Goal: Information Seeking & Learning: Learn about a topic

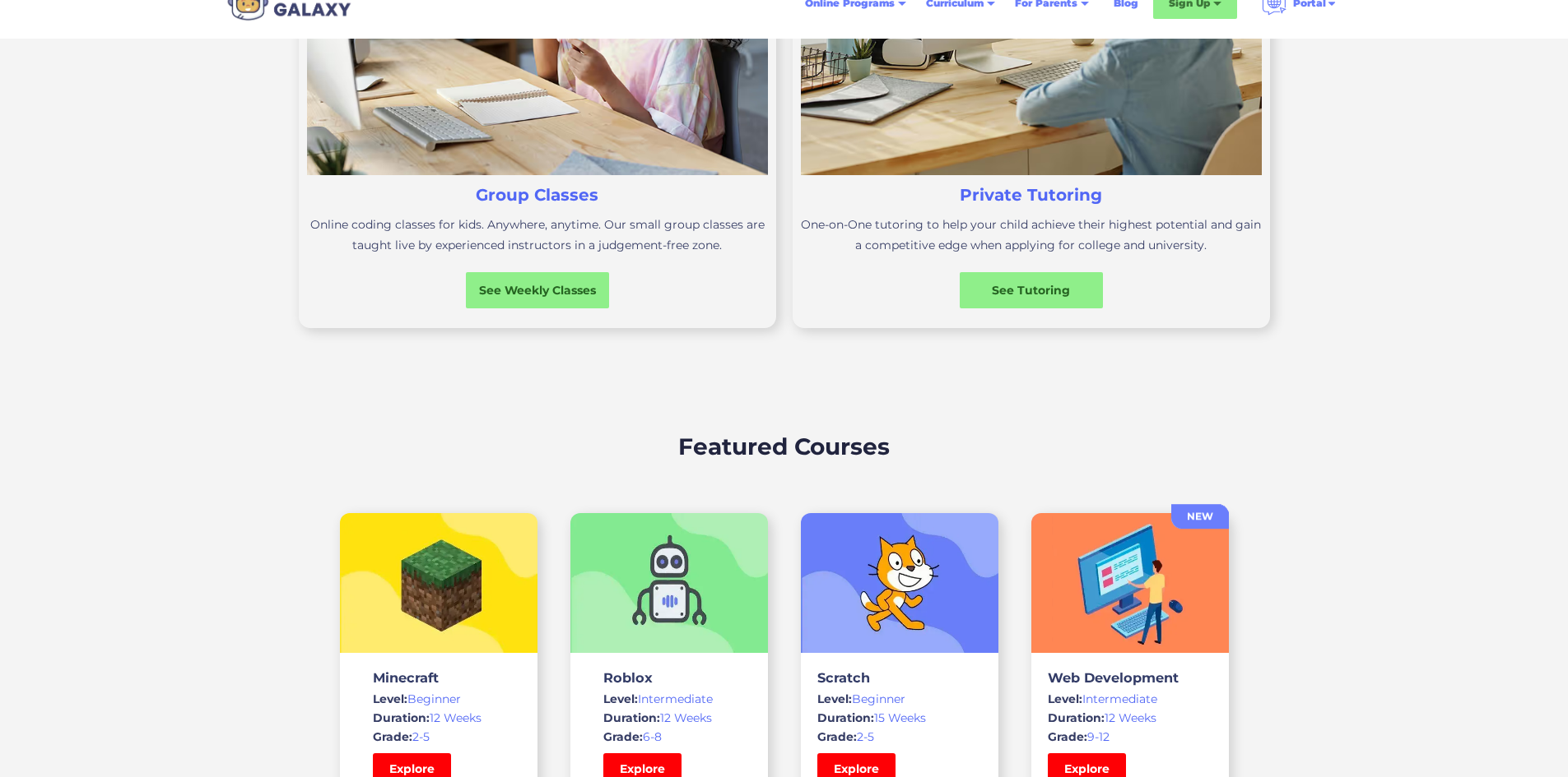
scroll to position [741, 0]
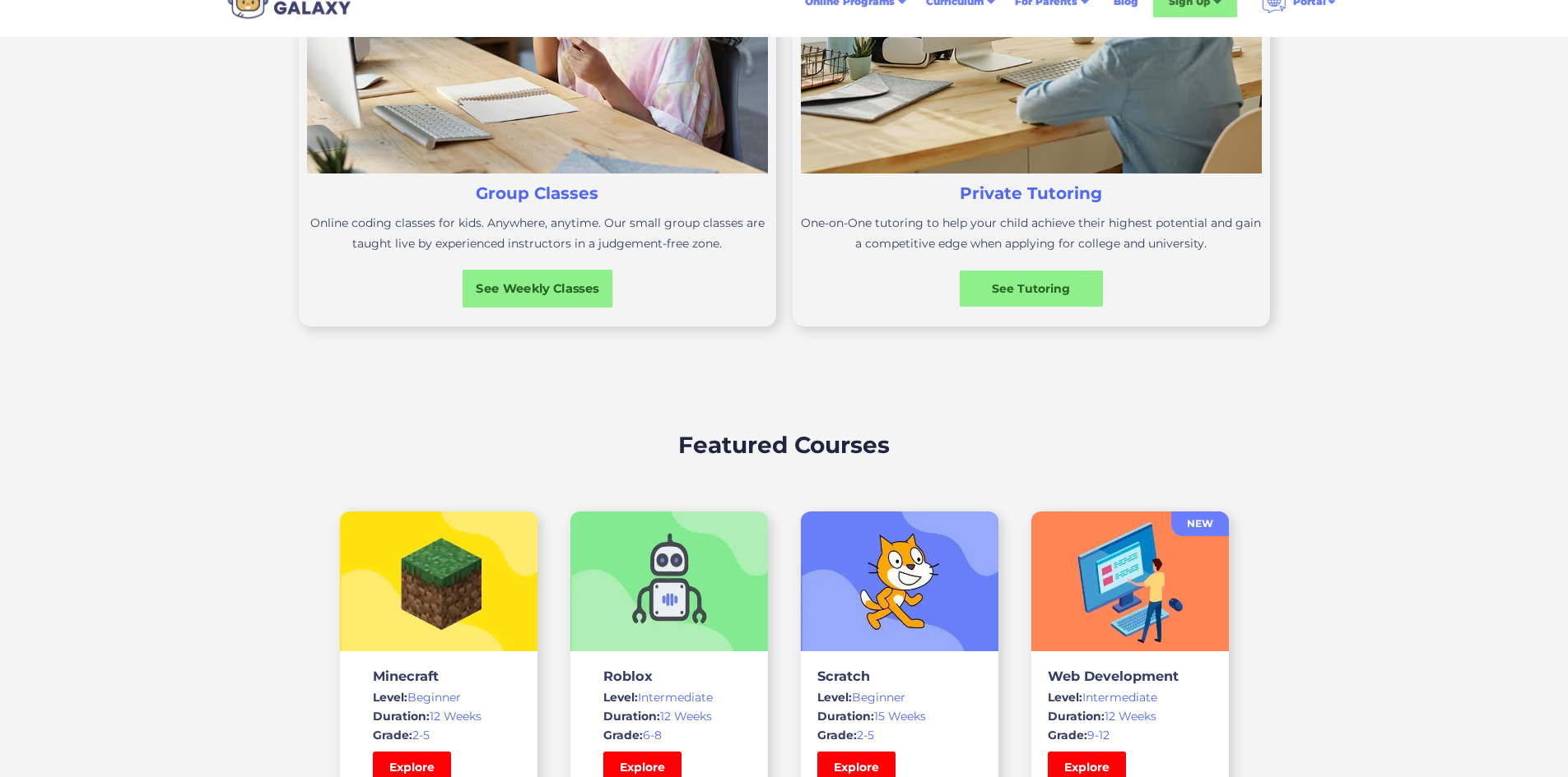
click at [598, 297] on div "See Weekly Classes" at bounding box center [537, 288] width 151 height 17
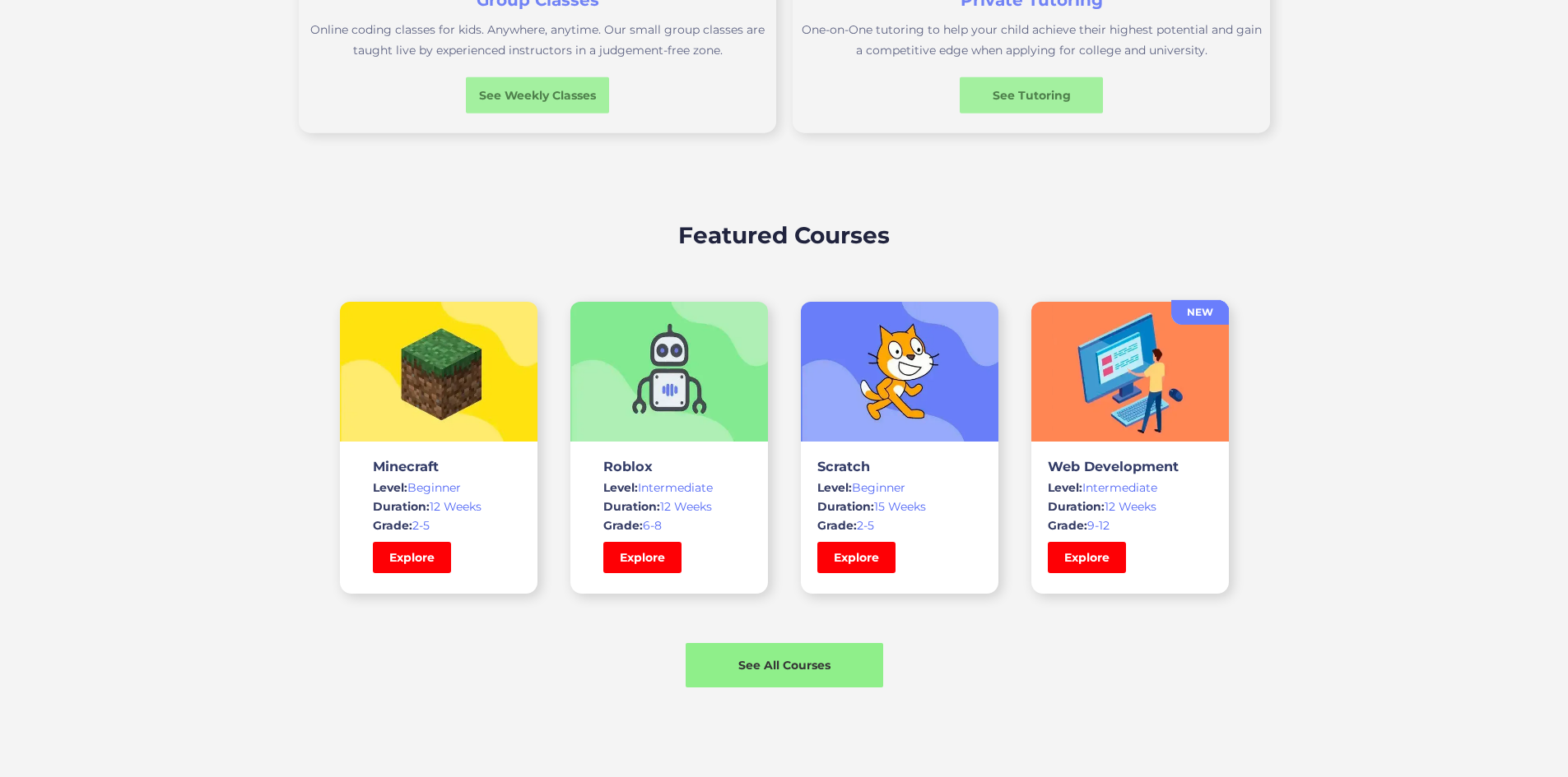
scroll to position [987, 0]
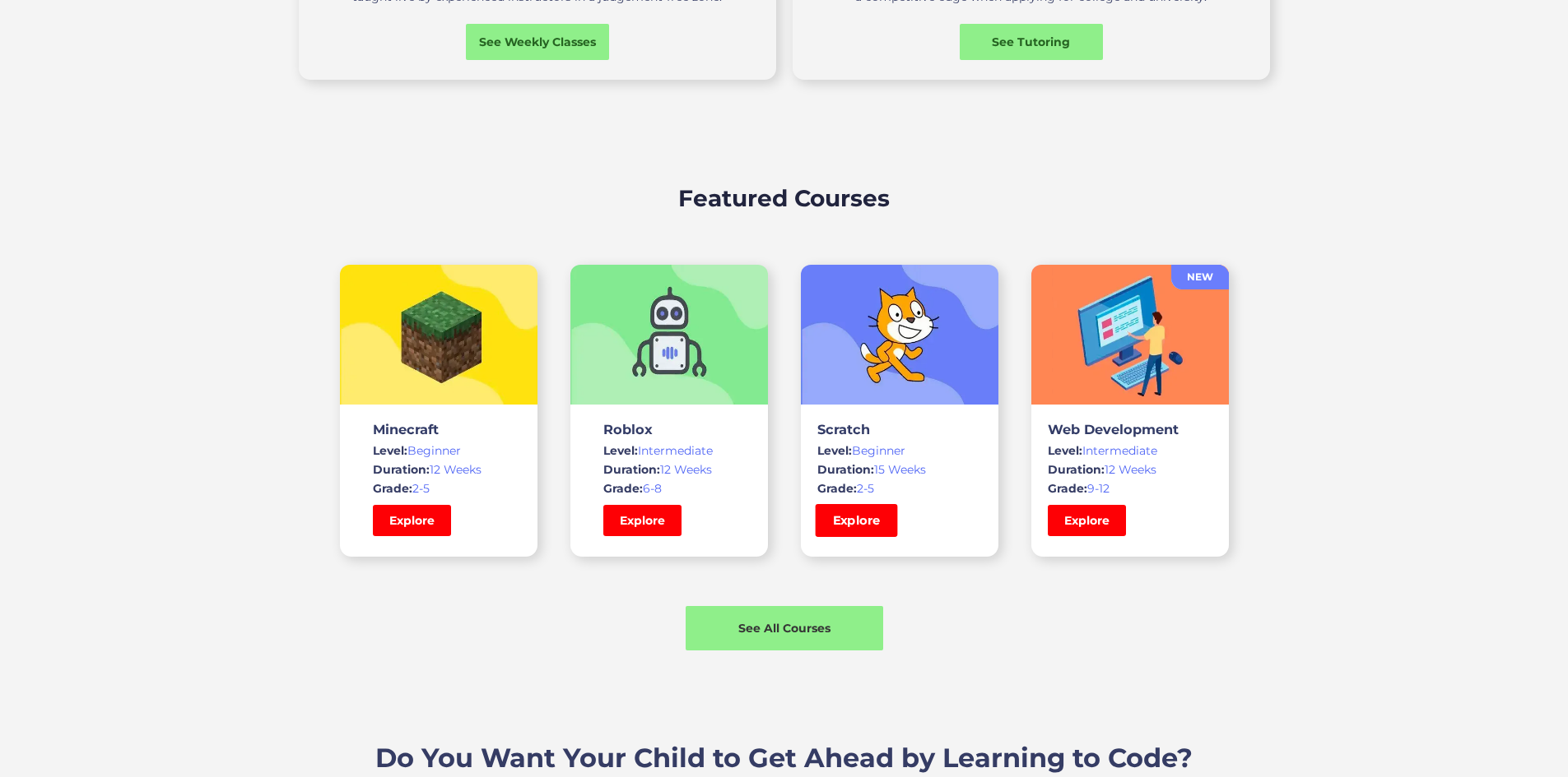
click at [883, 537] on link "Explore" at bounding box center [855, 520] width 82 height 33
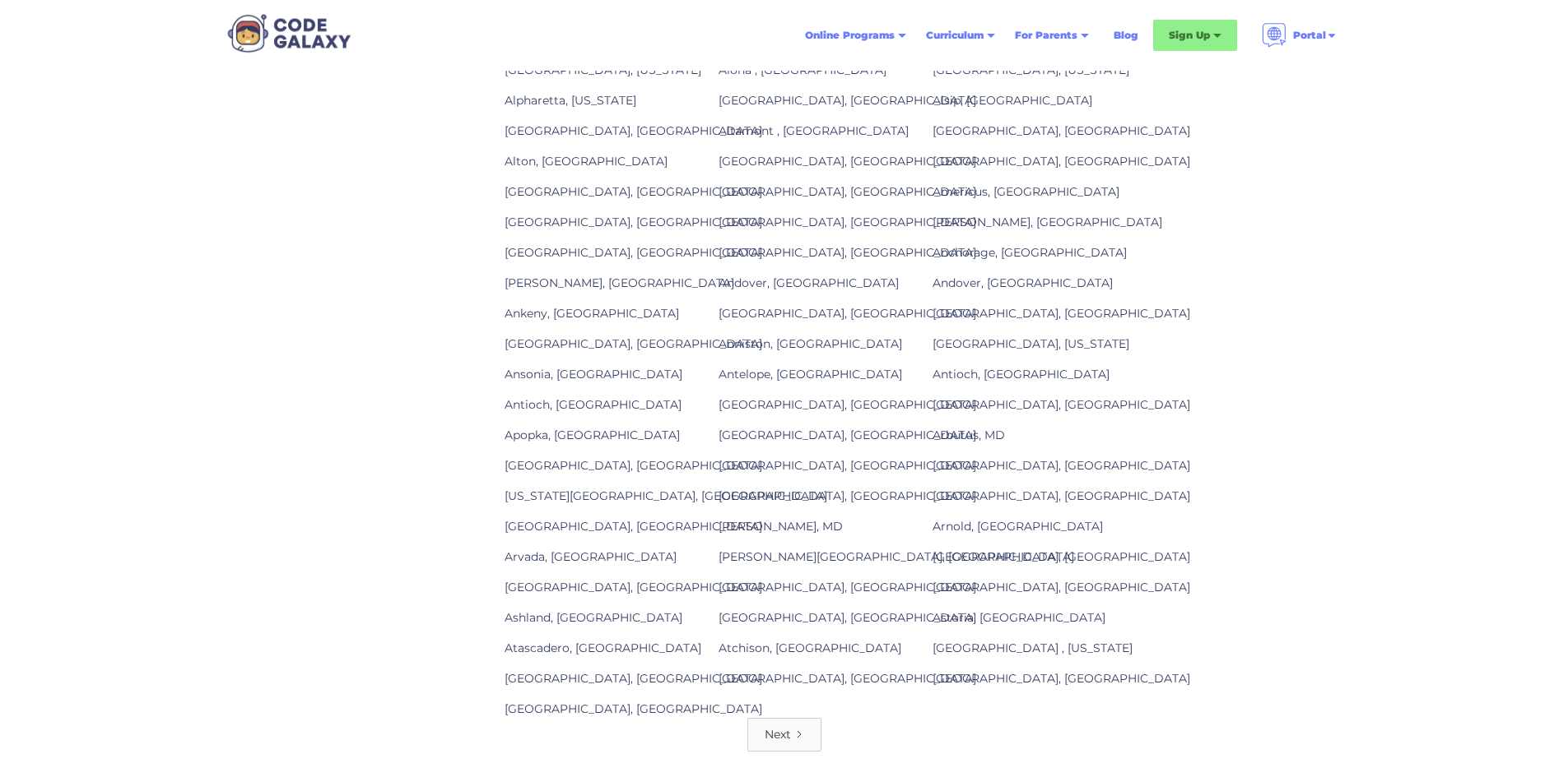
scroll to position [1974, 0]
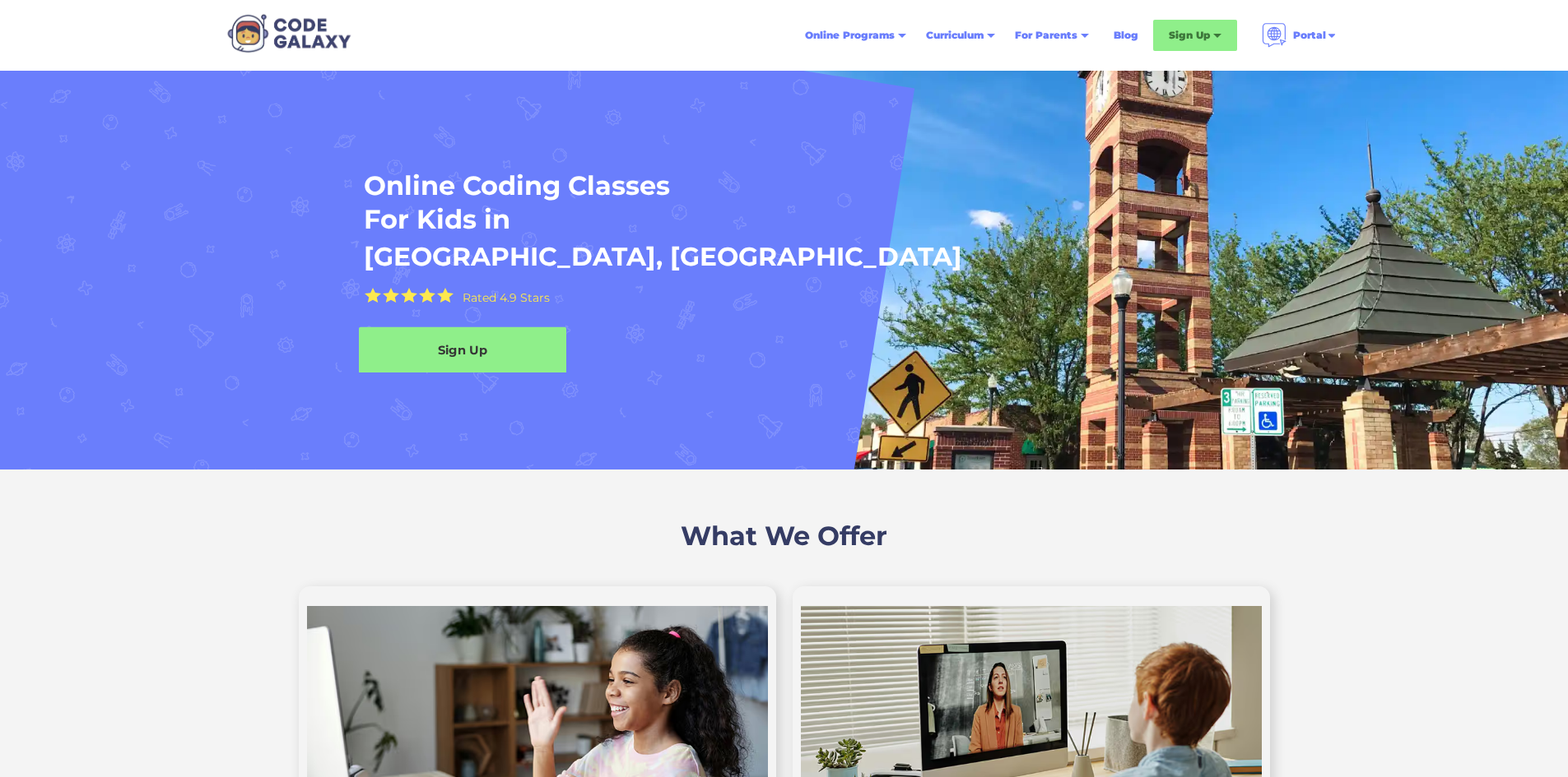
click at [518, 358] on div "Sign Up" at bounding box center [462, 350] width 208 height 17
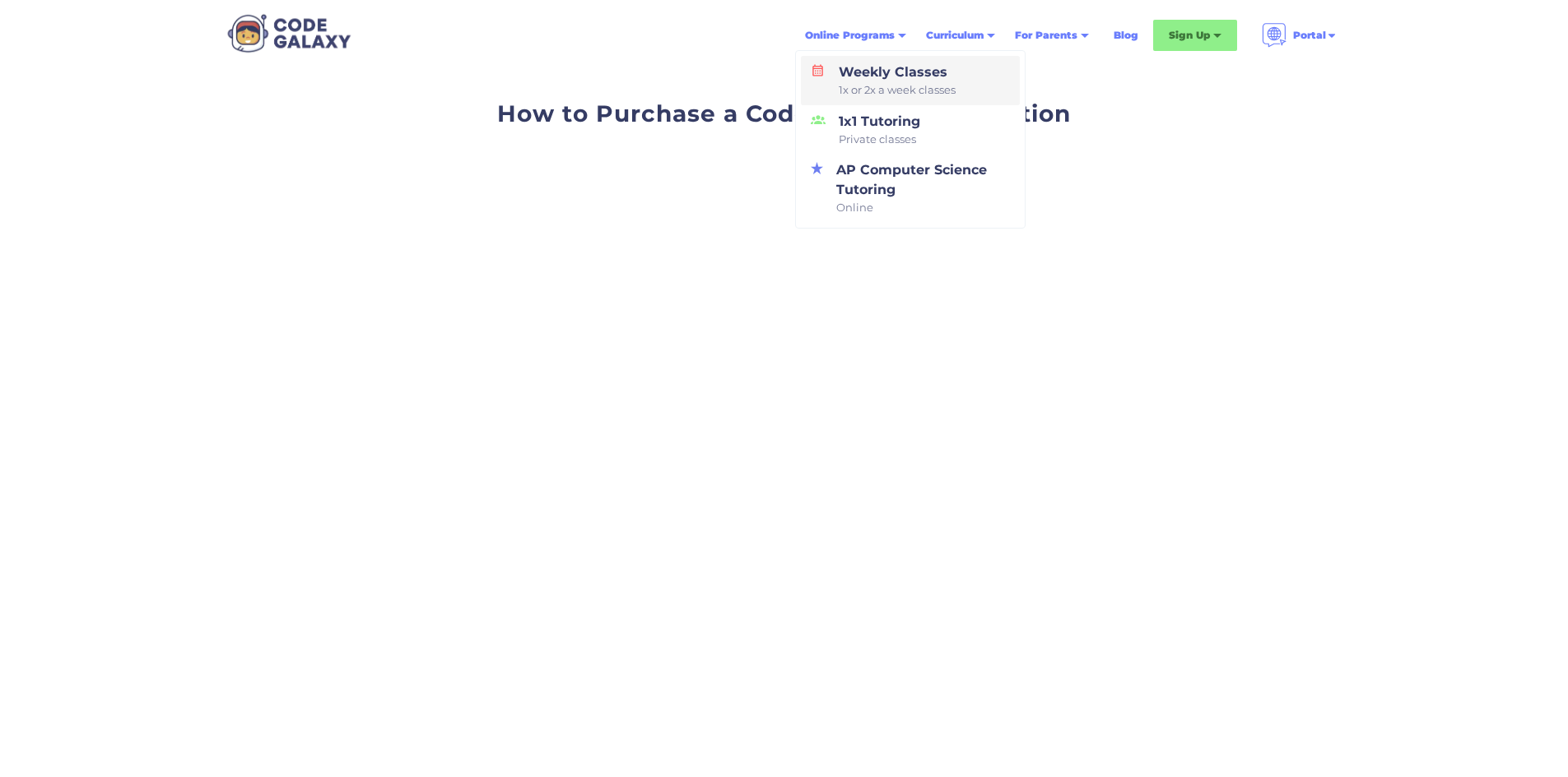
click at [907, 70] on div "Weekly Classes 1x or 2x a week classes" at bounding box center [894, 80] width 124 height 36
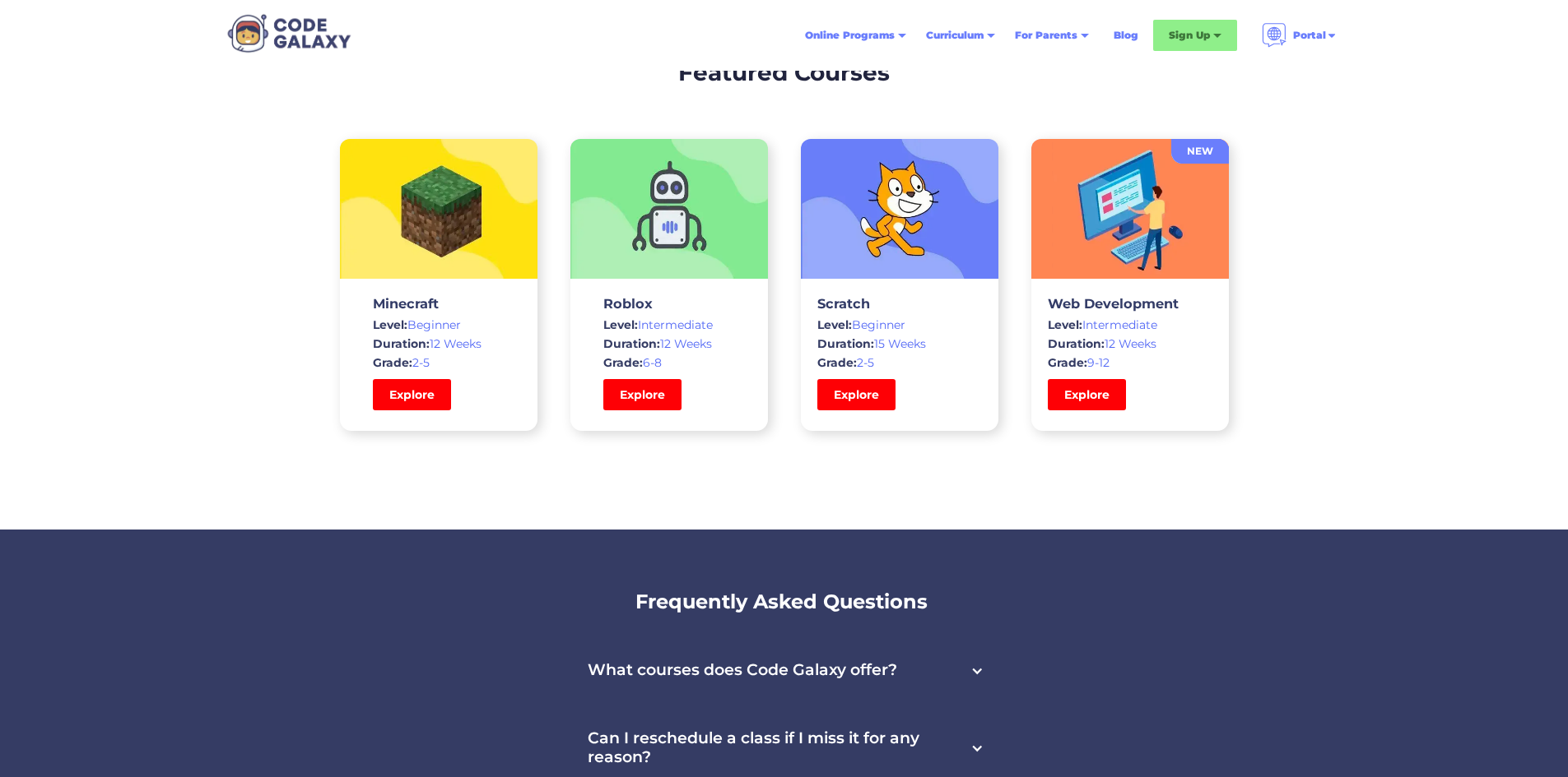
scroll to position [4853, 0]
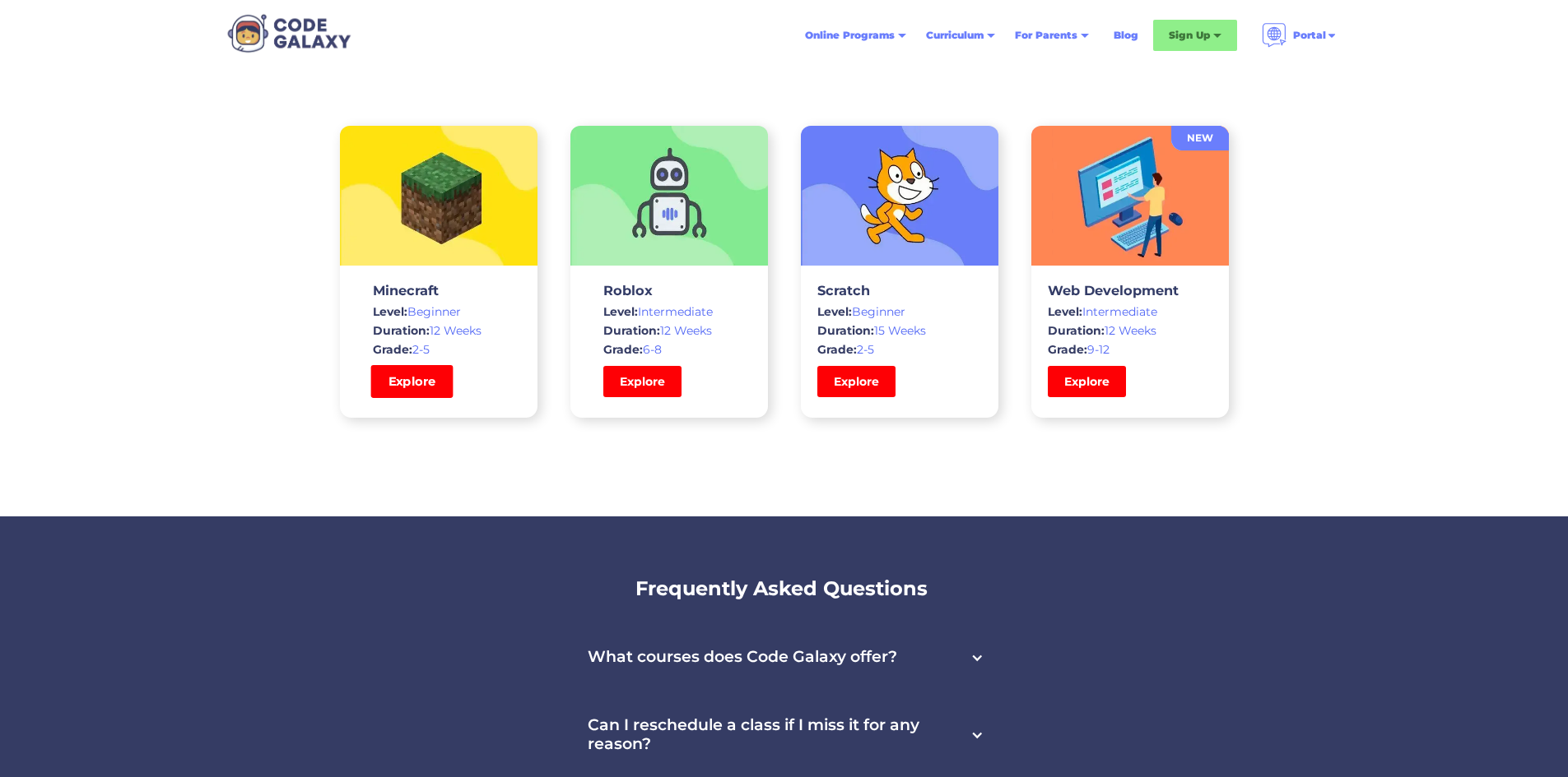
click at [423, 381] on link "Explore" at bounding box center [411, 381] width 82 height 33
click at [645, 380] on link "Explore" at bounding box center [642, 381] width 82 height 33
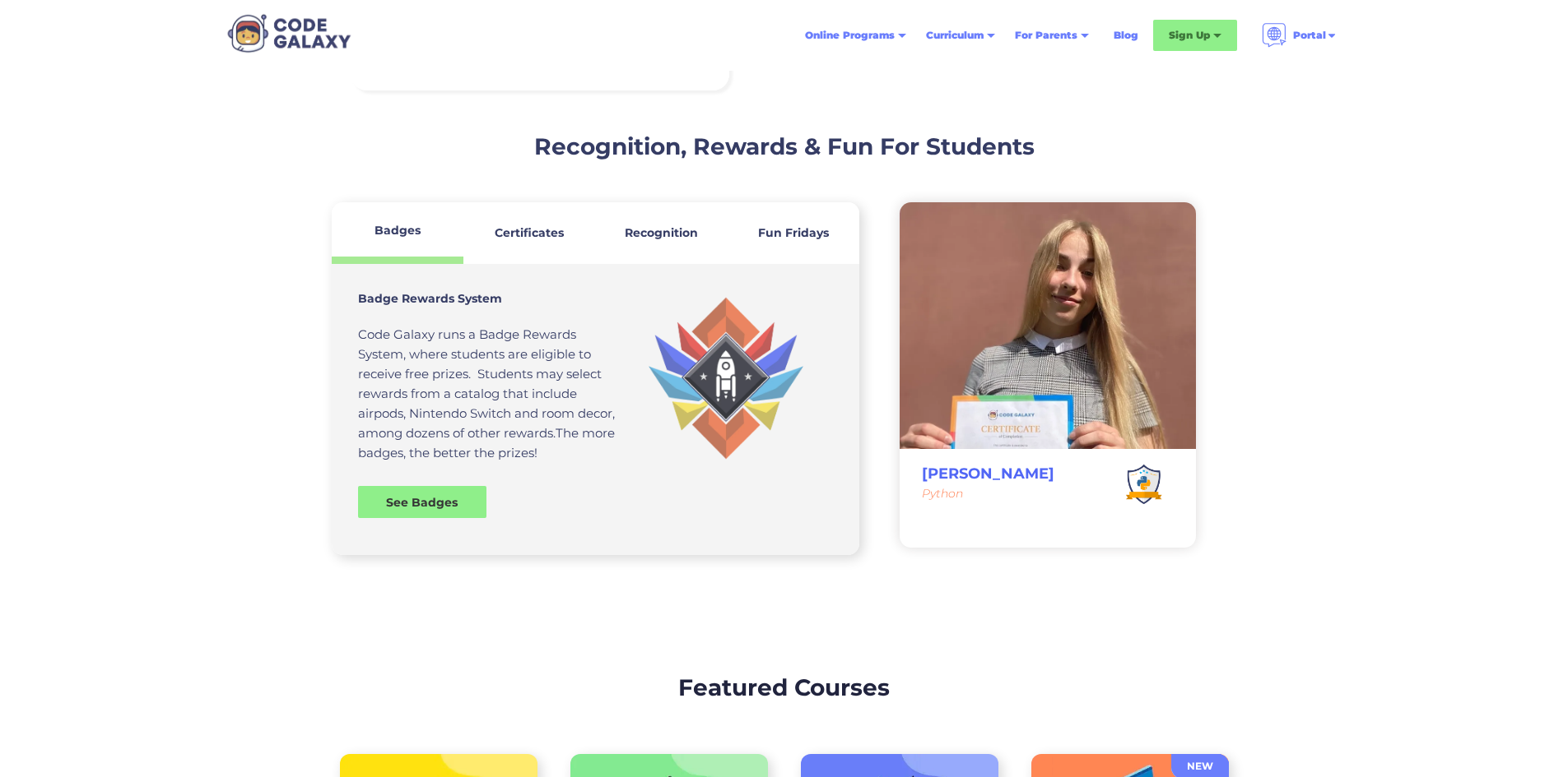
scroll to position [4031, 0]
